Goal: Information Seeking & Learning: Learn about a topic

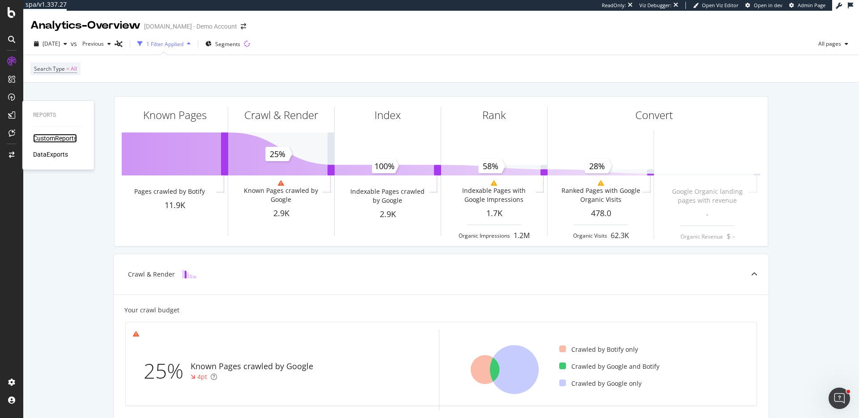
click at [45, 140] on div "CustomReports" at bounding box center [55, 138] width 44 height 9
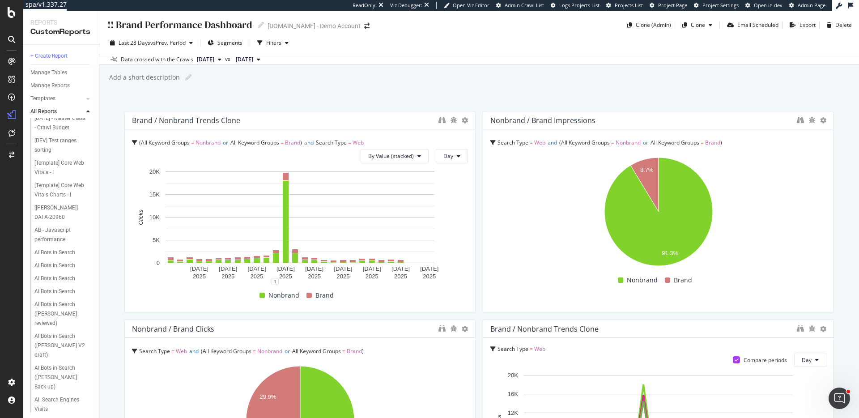
scroll to position [431, 0]
click at [65, 243] on div "AI Bots in Search" at bounding box center [54, 247] width 41 height 9
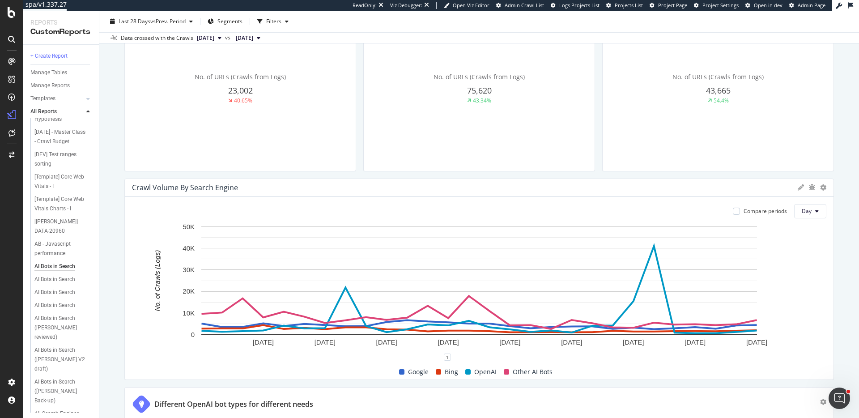
scroll to position [311, 0]
